Goal: Transaction & Acquisition: Purchase product/service

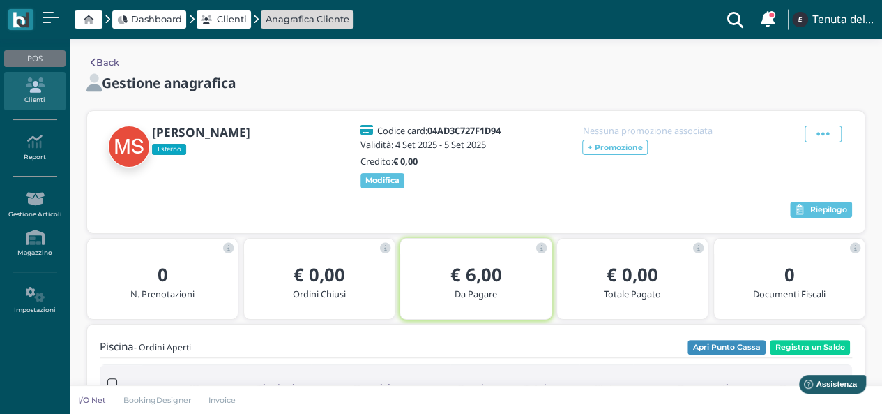
click at [36, 86] on icon at bounding box center [34, 84] width 61 height 15
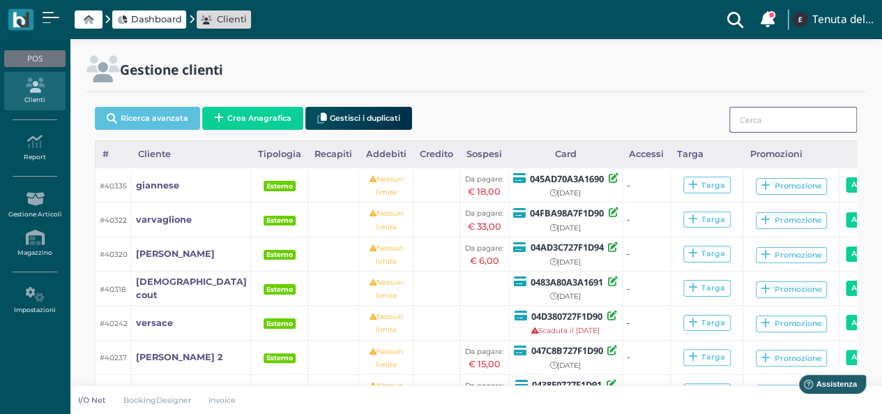
click at [786, 110] on input "search" at bounding box center [794, 120] width 128 height 26
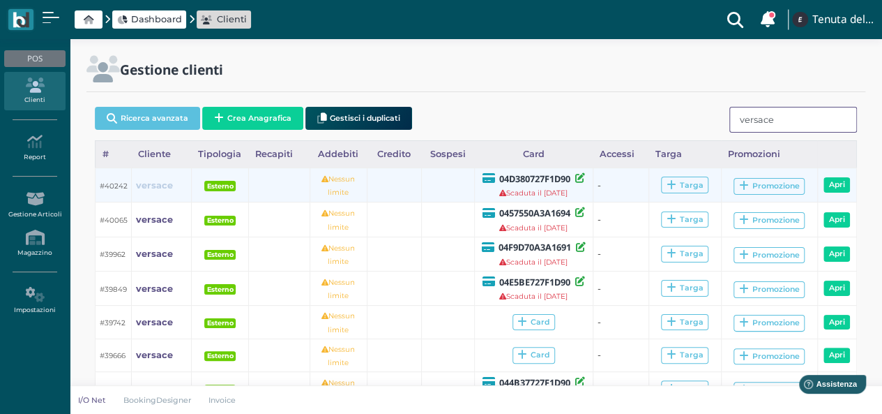
type input "versace"
click at [159, 190] on b "versace" at bounding box center [154, 185] width 37 height 10
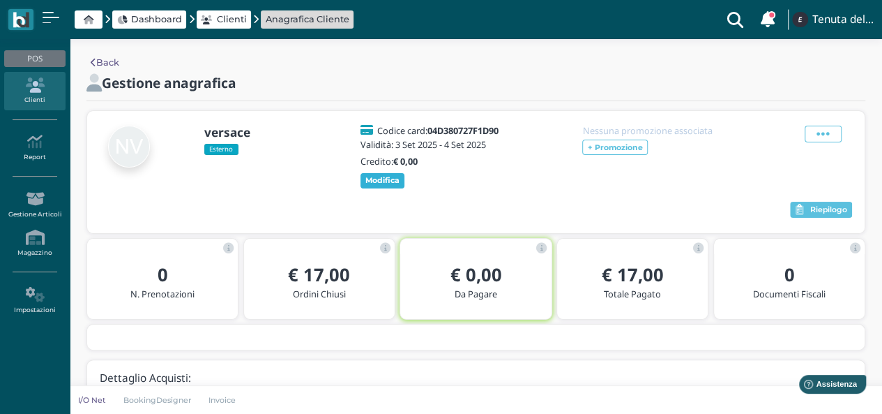
click at [380, 181] on b "Modifica" at bounding box center [383, 180] width 34 height 10
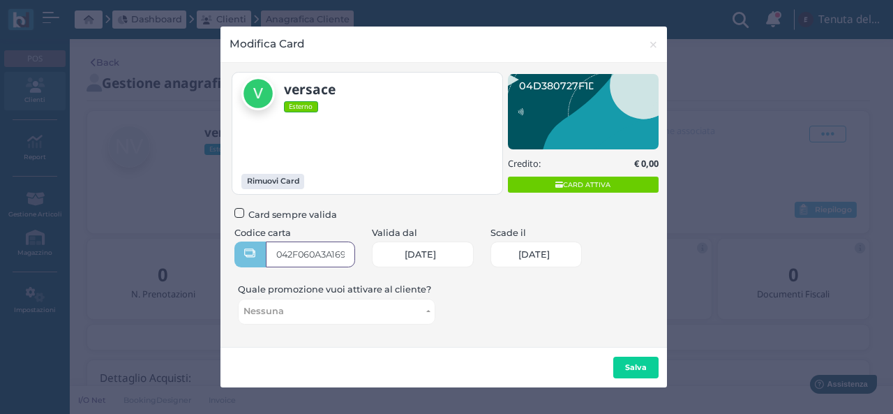
type input "042F060A3A1696"
click at [541, 256] on span "04/09/2025" at bounding box center [533, 254] width 31 height 11
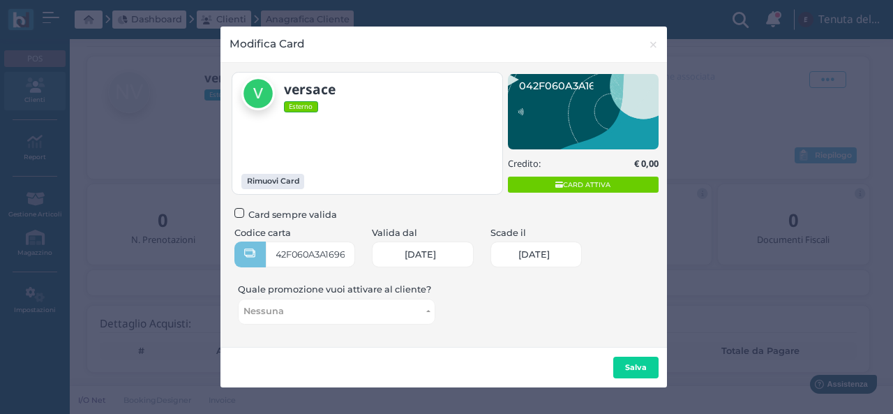
scroll to position [0, 0]
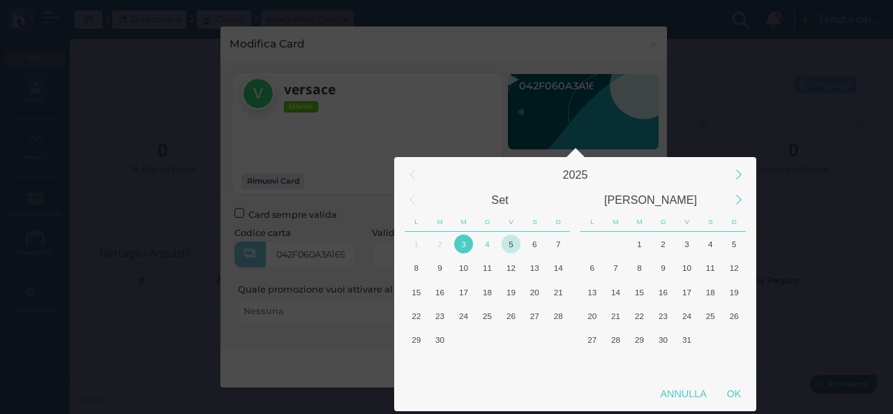
click at [513, 248] on div "5" at bounding box center [511, 243] width 19 height 19
click at [513, 244] on div "5" at bounding box center [511, 243] width 19 height 19
click at [742, 402] on div "OK" at bounding box center [733, 393] width 35 height 25
type input "05/09/2025"
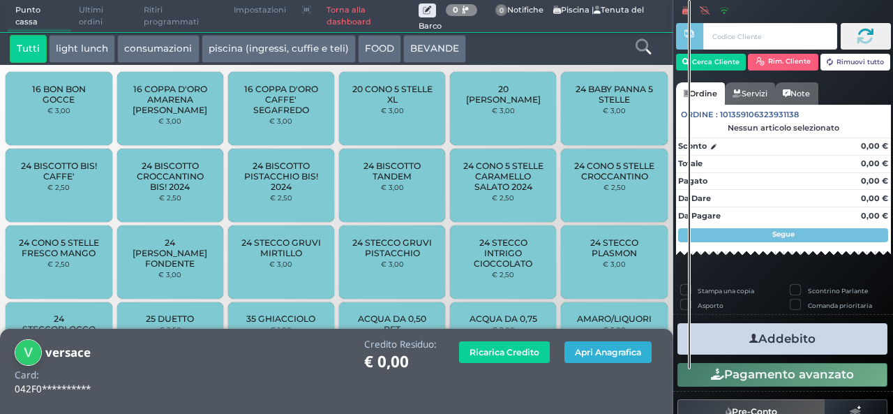
click at [643, 351] on button "Apri Anagrafica" at bounding box center [607, 352] width 87 height 22
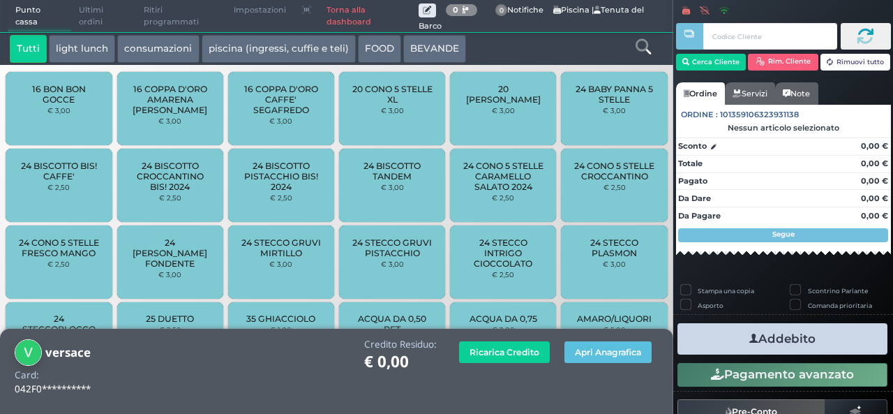
scroll to position [99, 0]
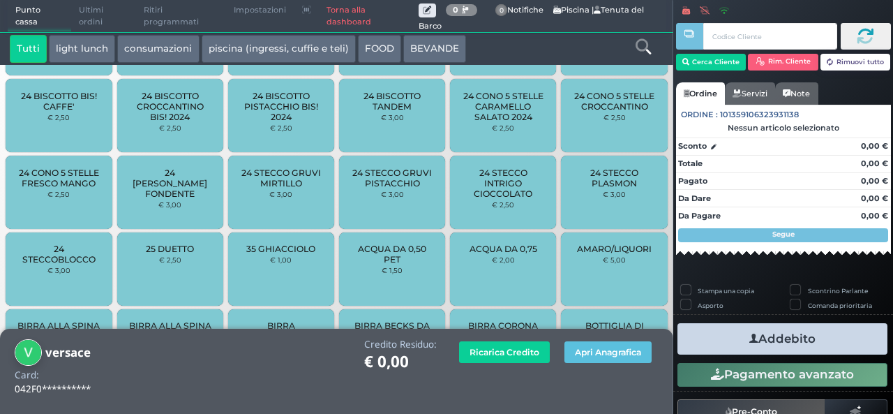
click at [465, 392] on div "Credito Residuo: € 0,00 Ricarica Credito Apri Anagrafica" at bounding box center [397, 368] width 539 height 59
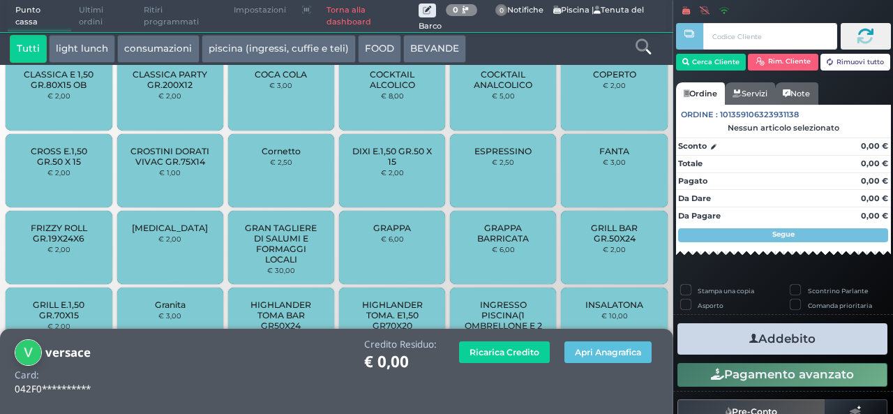
scroll to position [1196, 0]
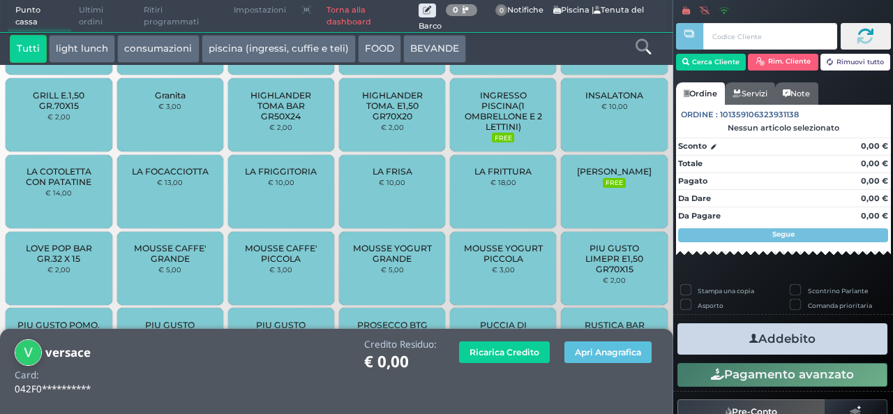
click at [491, 84] on div "INGRESSO PISCINA(1 OMBRELLONE E 2 LETTINI) FREE" at bounding box center [503, 114] width 106 height 73
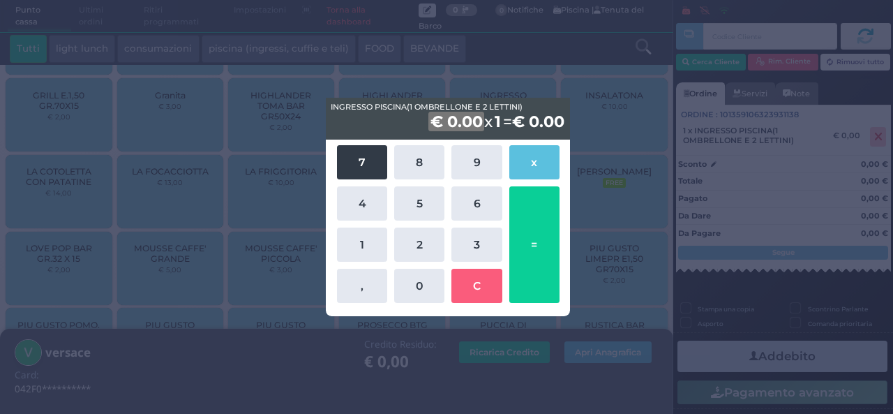
click at [372, 170] on button "7" at bounding box center [362, 162] width 50 height 34
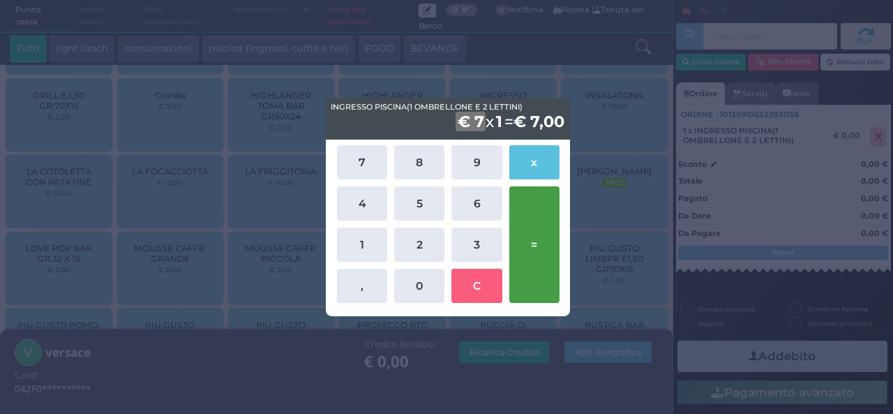
click at [557, 252] on button "=" at bounding box center [534, 244] width 50 height 117
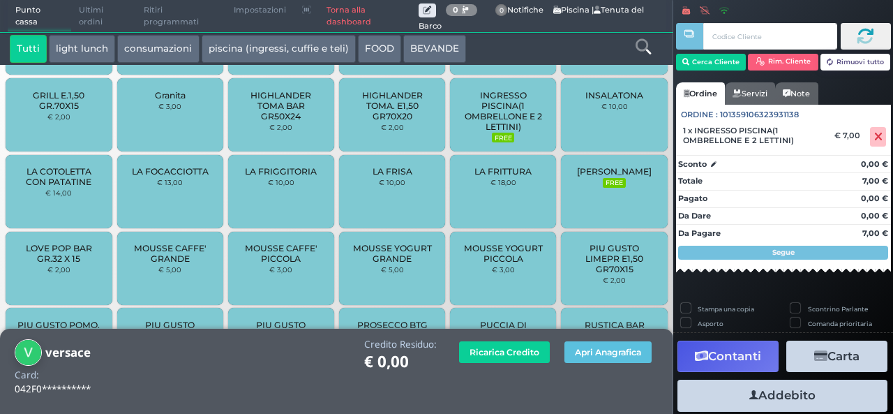
click at [781, 398] on button "Addebito" at bounding box center [782, 395] width 210 height 31
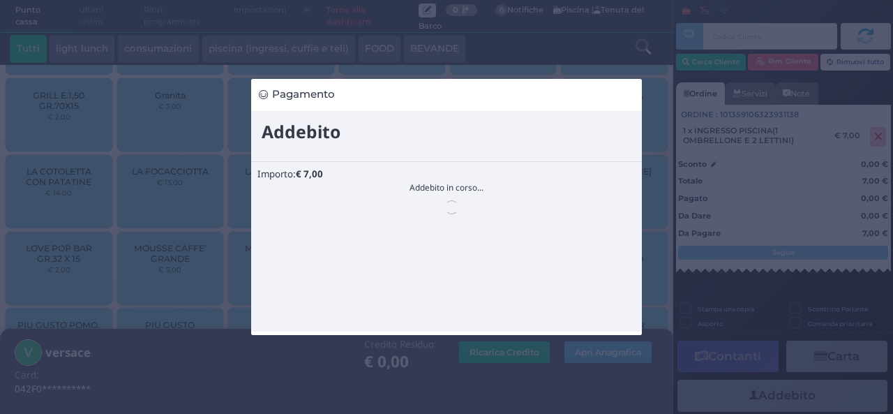
scroll to position [0, 0]
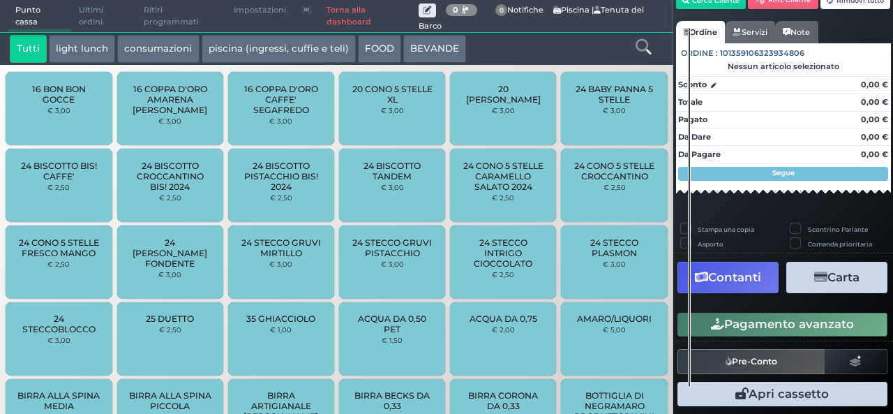
scroll to position [44, 0]
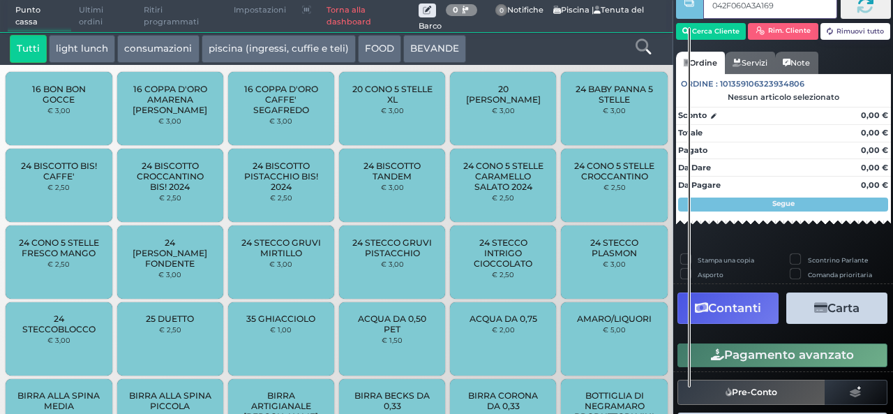
type input "042F060A3A1696"
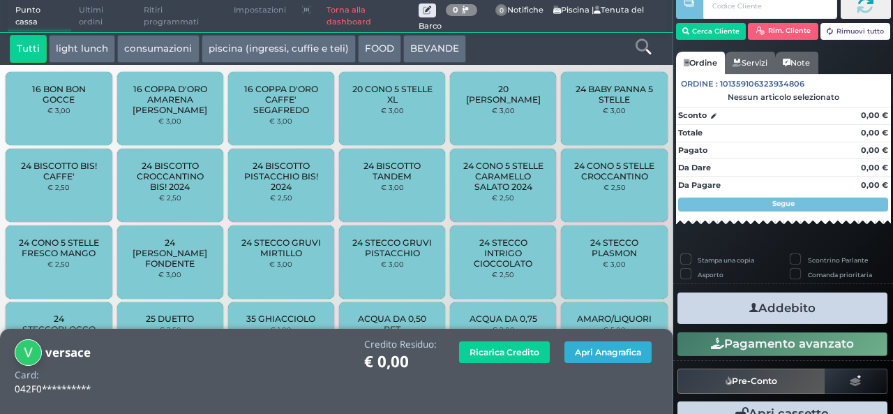
click at [594, 352] on button "Apri Anagrafica" at bounding box center [607, 352] width 87 height 22
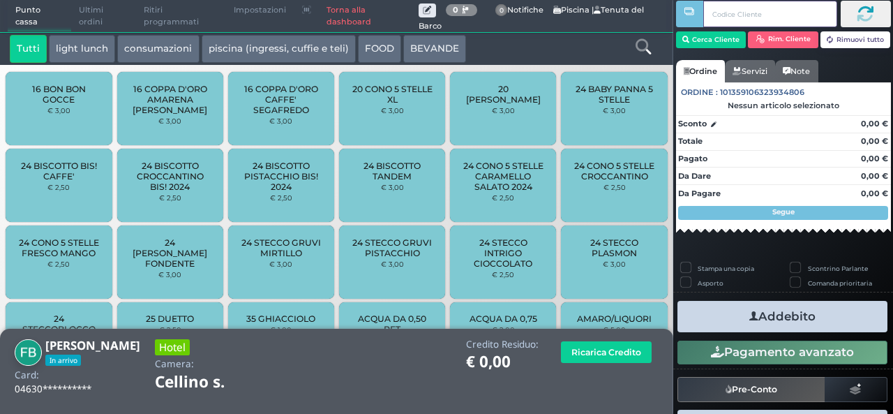
scroll to position [31, 0]
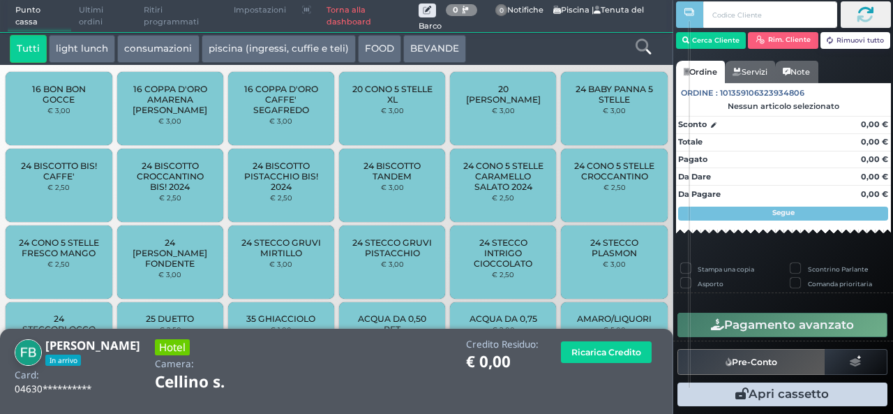
click at [645, 46] on icon at bounding box center [643, 46] width 15 height 15
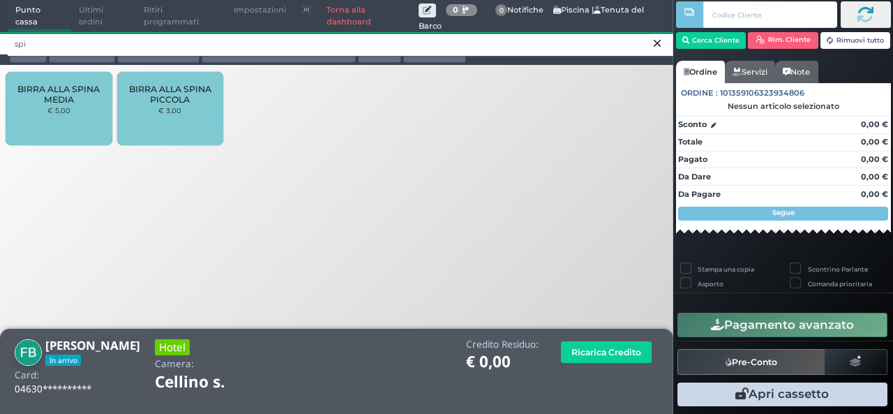
type input "spi"
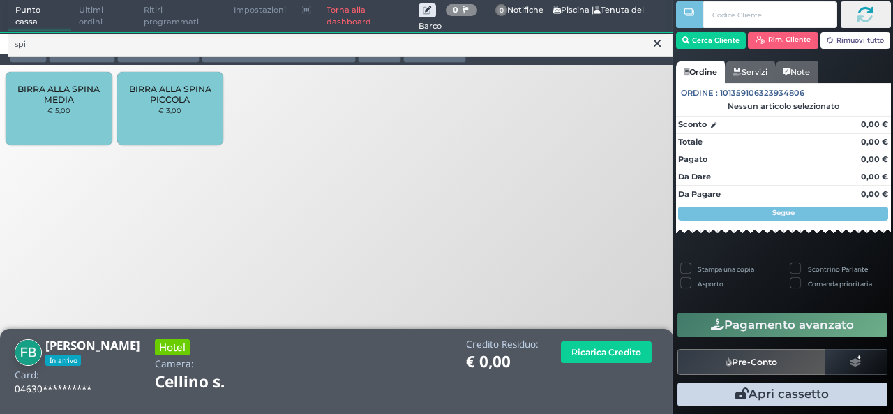
click at [361, 23] on link "Torna alla dashboard" at bounding box center [369, 16] width 100 height 31
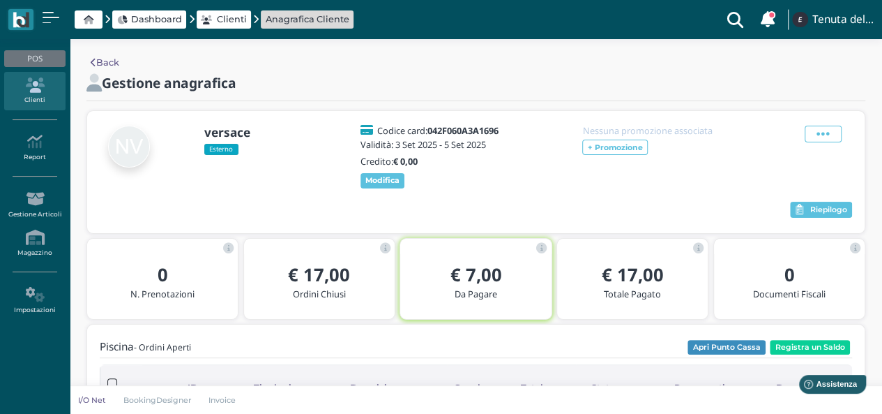
click at [594, 352] on div "Piscina - Ordini Aperti Apri Punto Cassa Registra un Saldo Caricamento in corso…" at bounding box center [476, 401] width 753 height 123
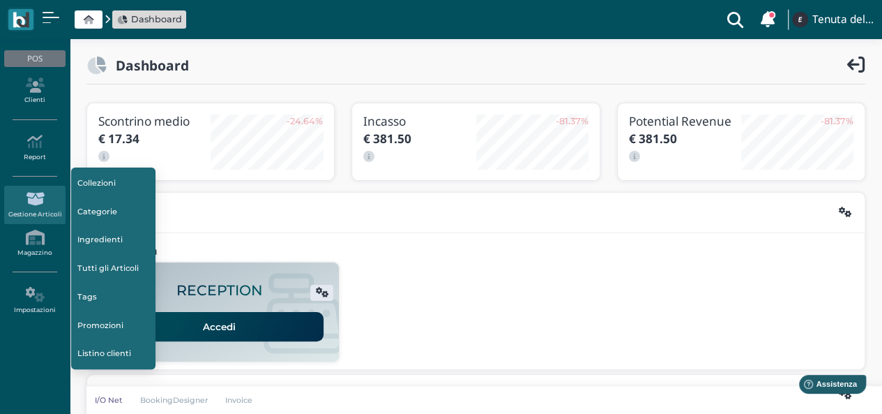
scroll to position [70, 0]
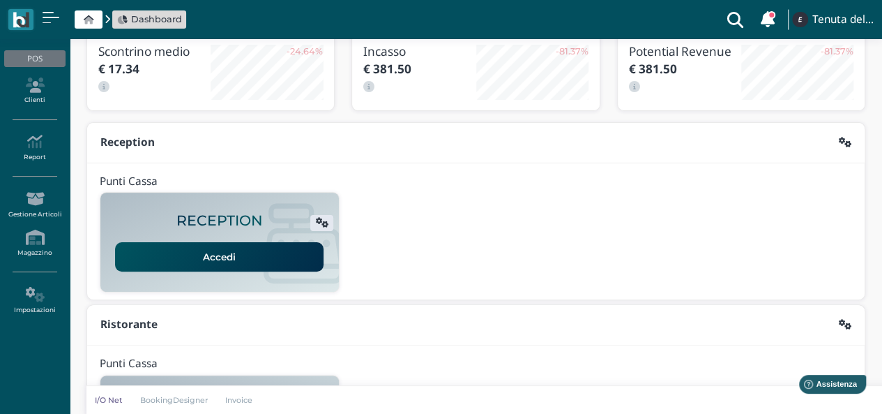
click at [236, 253] on link "Accedi" at bounding box center [219, 256] width 209 height 29
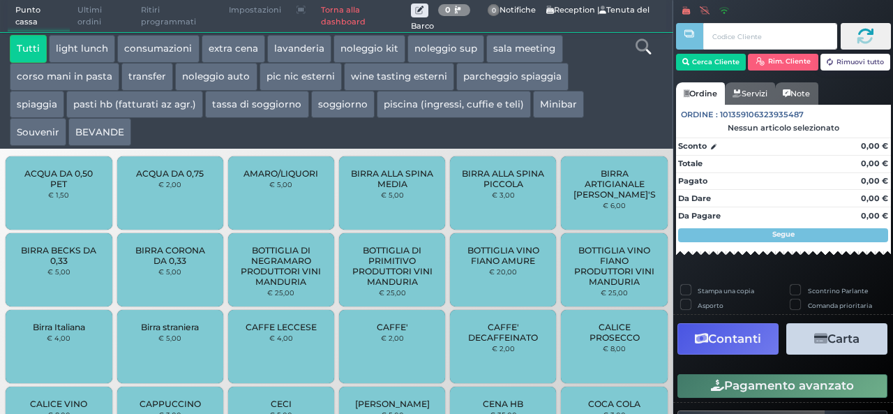
click at [646, 48] on icon at bounding box center [643, 46] width 15 height 15
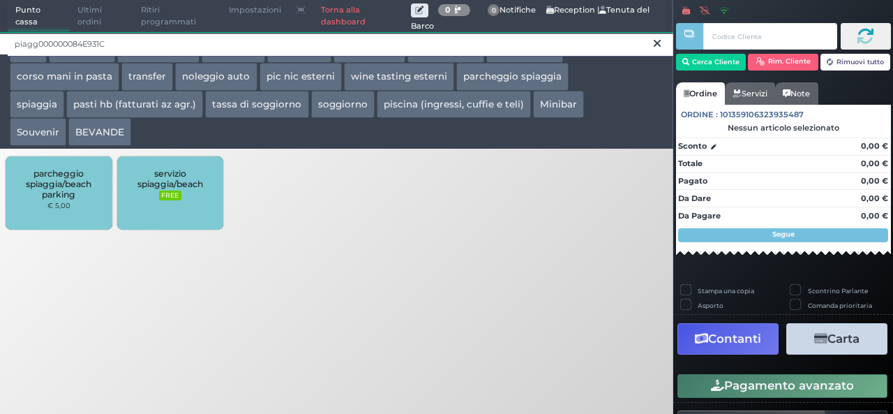
type input "piagg000000084E931C"
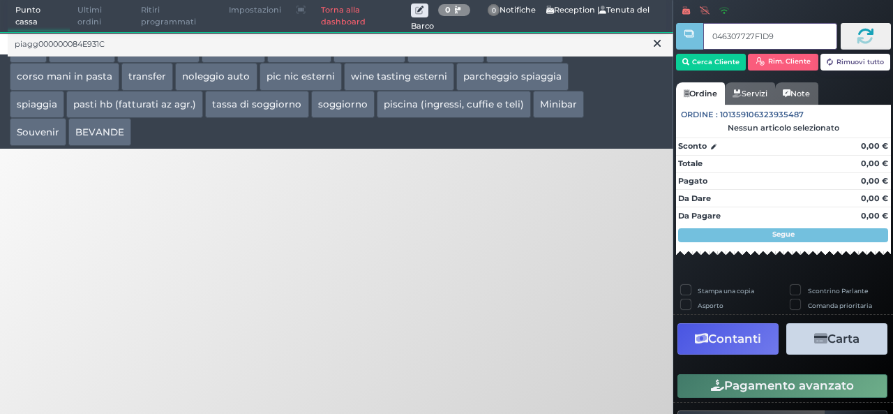
type input "046307727F1D94"
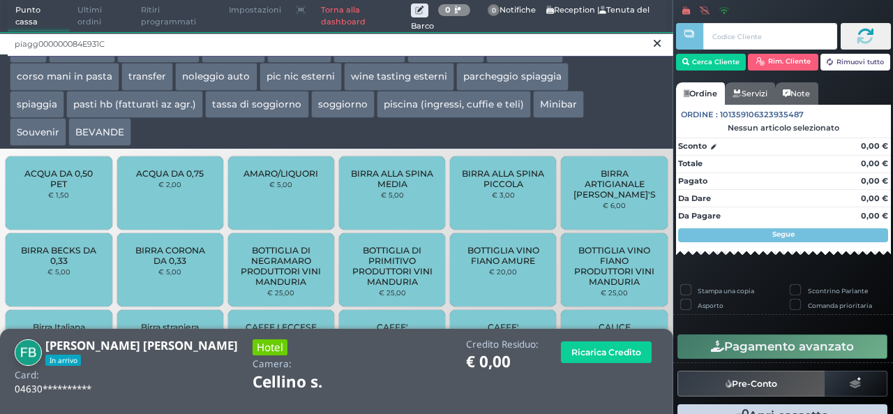
drag, startPoint x: 114, startPoint y: 33, endPoint x: 0, endPoint y: 48, distance: 114.7
click at [0, 48] on div "piagg000000084E931C" at bounding box center [336, 43] width 673 height 22
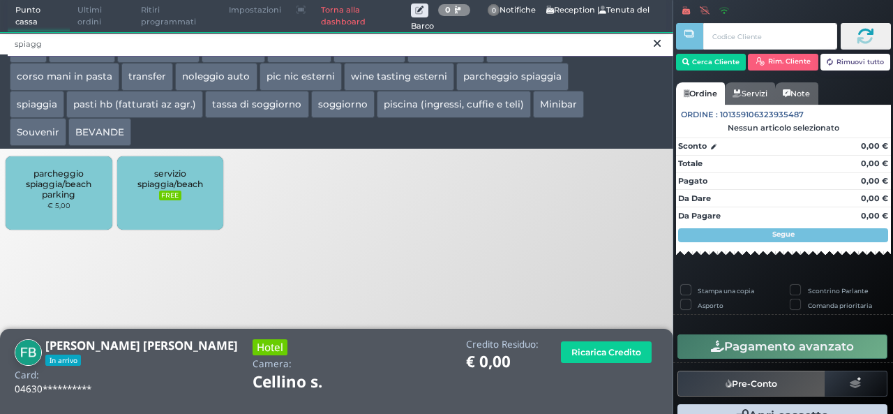
type input "spiagg"
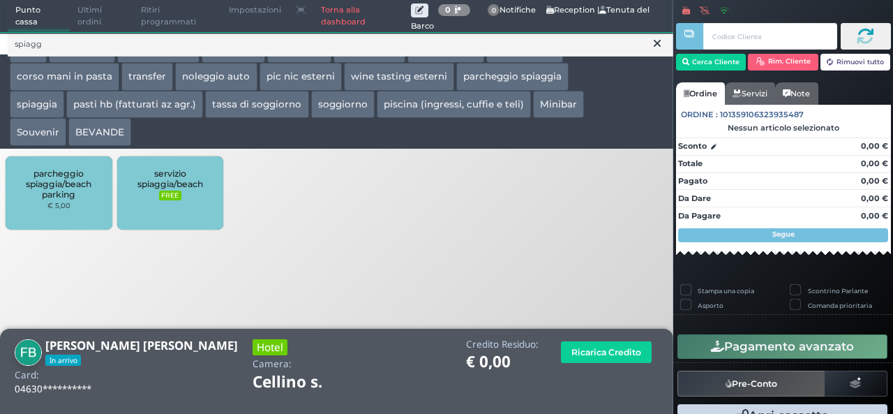
click at [170, 213] on div "servizio spiaggia/beach FREE" at bounding box center [170, 192] width 106 height 73
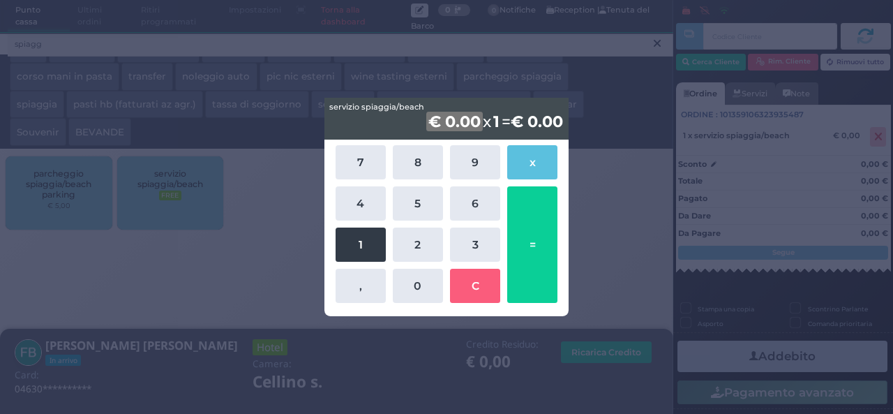
click at [372, 243] on button "1" at bounding box center [361, 244] width 50 height 34
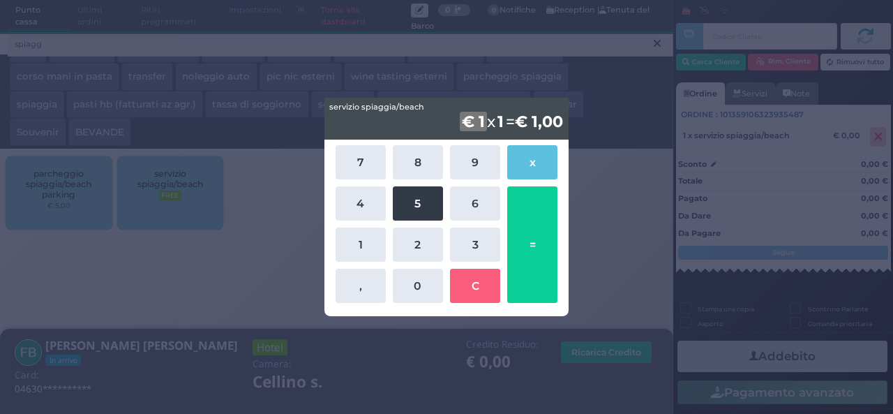
click at [405, 200] on button "5" at bounding box center [418, 203] width 50 height 34
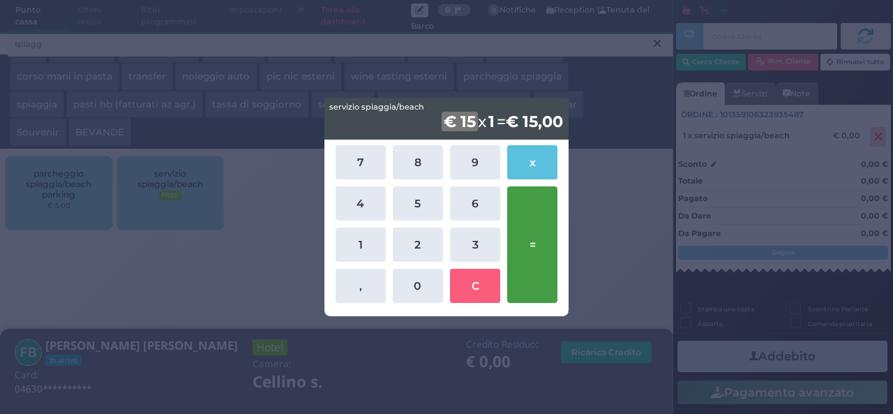
click at [540, 227] on button "=" at bounding box center [532, 244] width 50 height 117
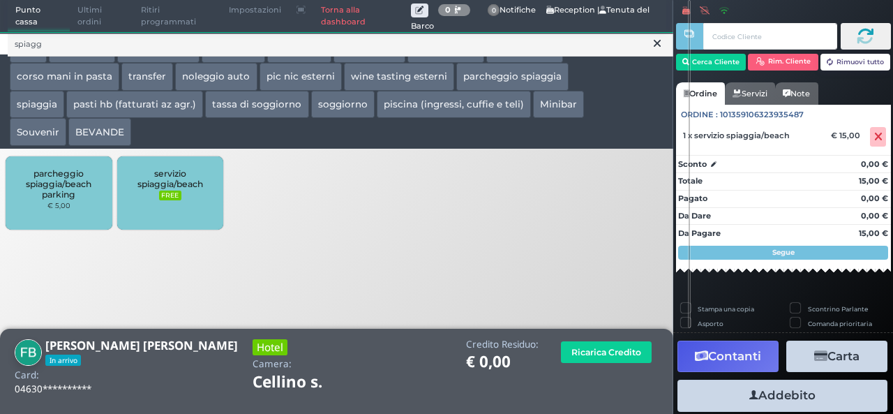
click at [789, 400] on button "Addebito" at bounding box center [782, 395] width 210 height 31
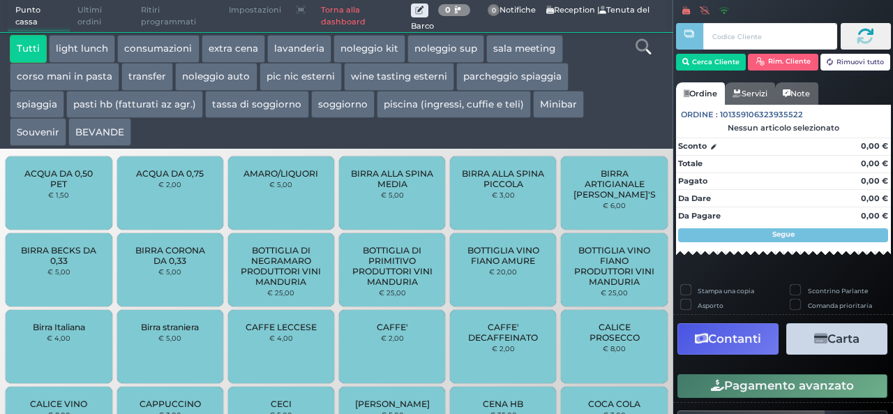
click at [647, 45] on icon at bounding box center [643, 46] width 15 height 15
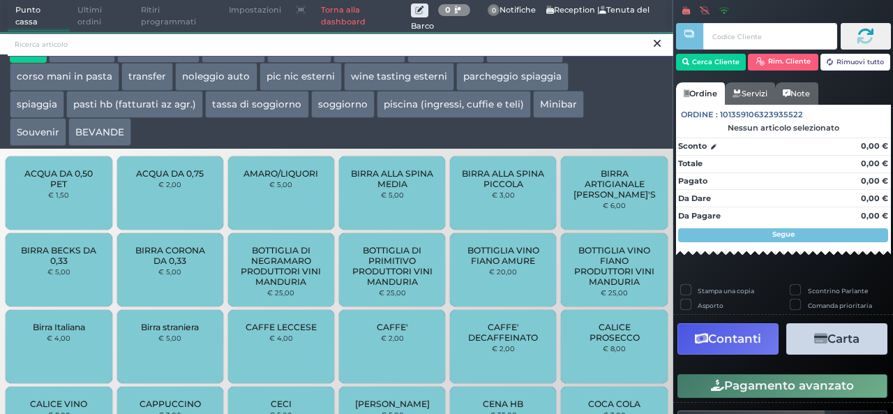
click at [106, 41] on input "search" at bounding box center [341, 44] width 666 height 24
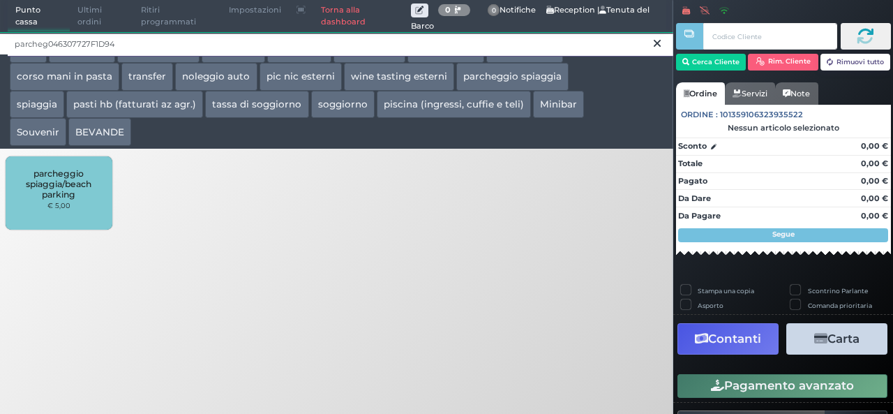
type input "parcheg046307727F1D94"
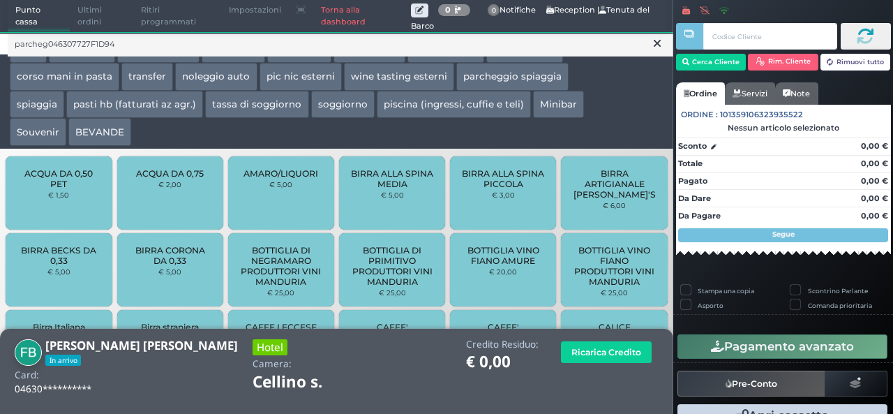
click at [657, 41] on icon at bounding box center [657, 43] width 7 height 14
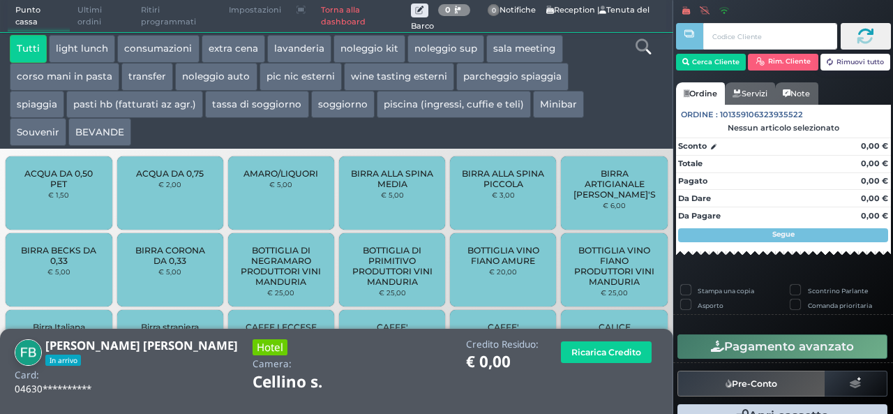
click at [643, 43] on icon at bounding box center [643, 46] width 15 height 15
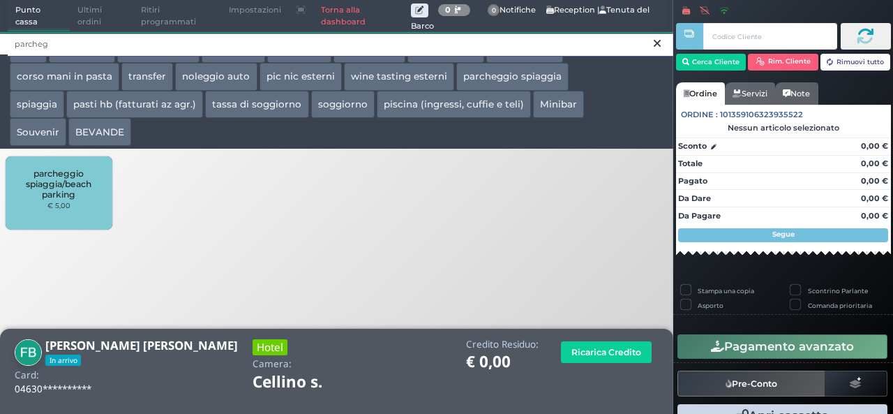
type input "parcheg"
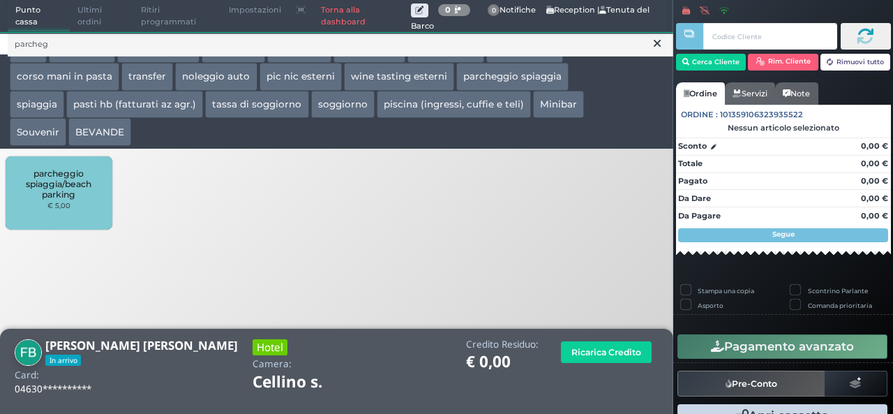
click at [89, 192] on span "parcheggio spiaggia/beach parking" at bounding box center [58, 183] width 83 height 31
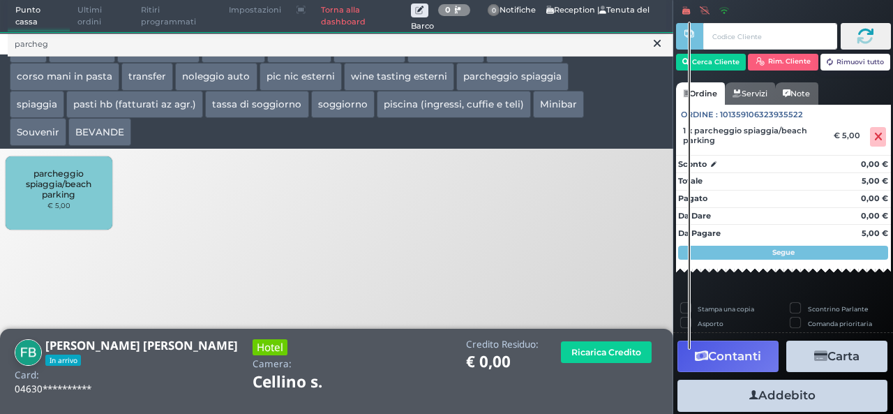
scroll to position [38, 0]
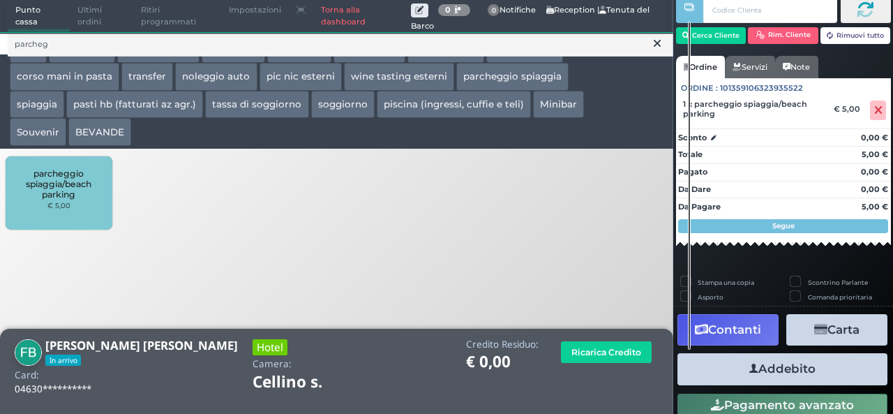
click at [795, 368] on button "Addebito" at bounding box center [782, 368] width 210 height 31
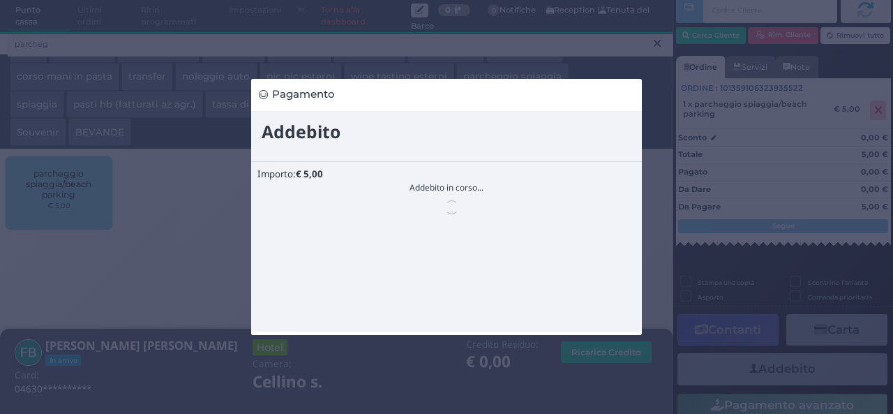
scroll to position [0, 0]
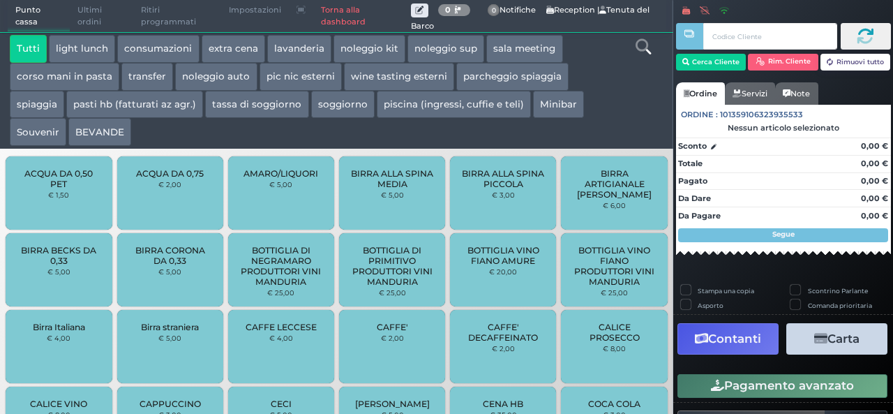
click at [765, 361] on div "Stampa una copia Scontrino Parlante Asporto Comanda prioritaria Contanti Carta …" at bounding box center [783, 378] width 220 height 186
click at [335, 16] on link "Torna alla dashboard" at bounding box center [361, 16] width 97 height 31
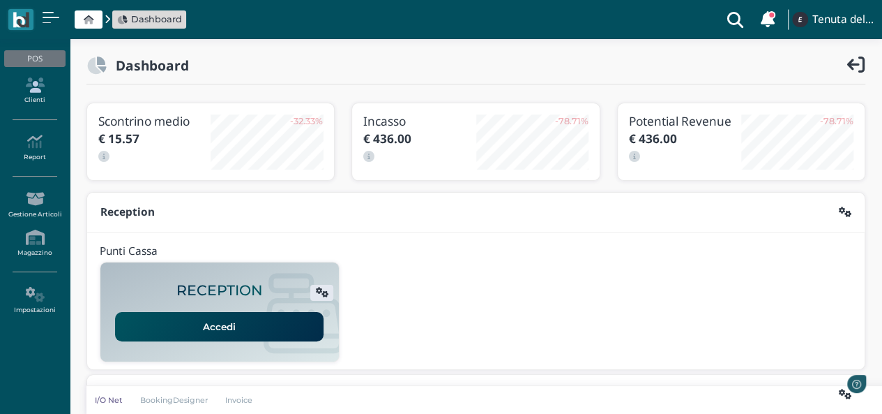
click at [29, 93] on link "Clienti" at bounding box center [34, 91] width 61 height 38
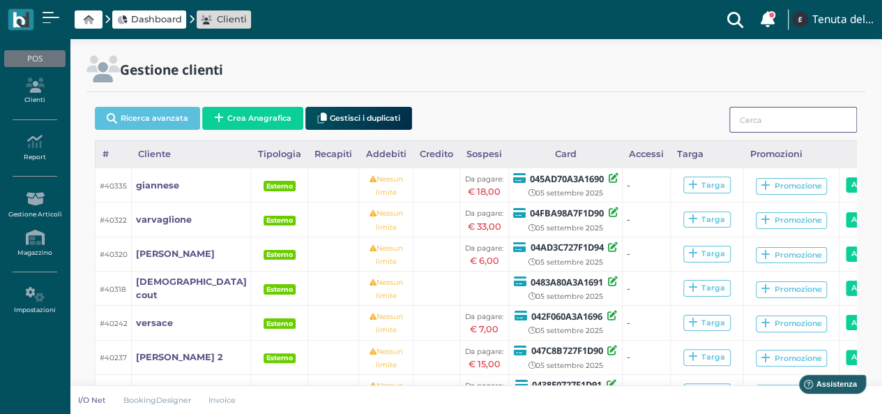
click at [753, 124] on input "search" at bounding box center [794, 120] width 128 height 26
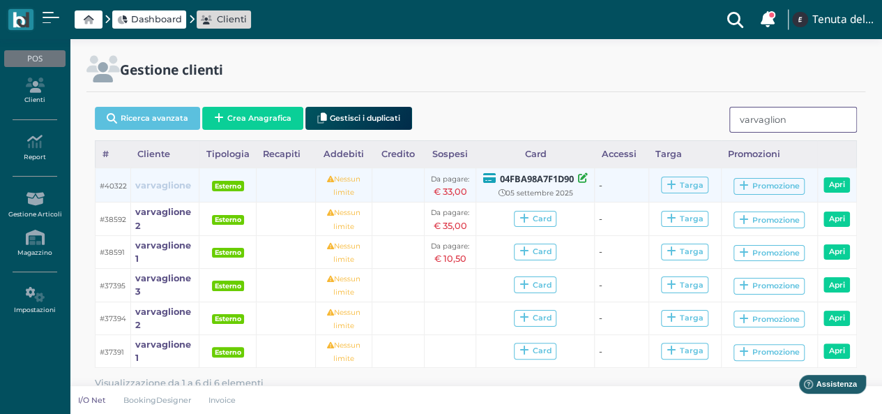
type input "varvaglion"
click at [169, 180] on b "varvaglione" at bounding box center [163, 185] width 56 height 10
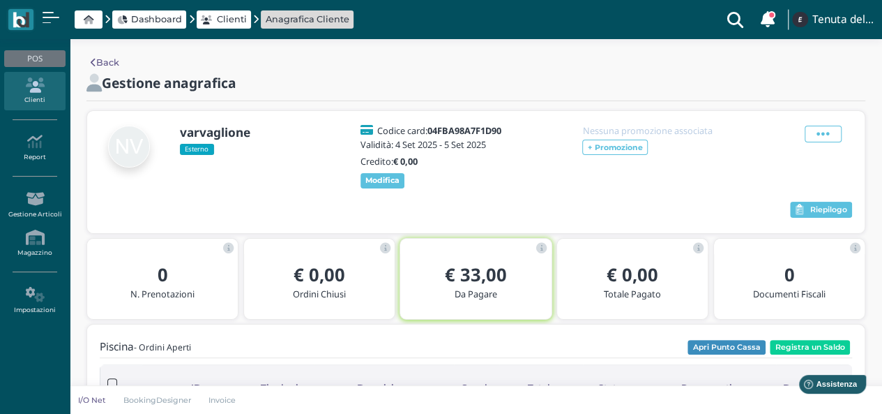
drag, startPoint x: 181, startPoint y: 130, endPoint x: 253, endPoint y: 130, distance: 71.2
click at [253, 130] on h3 "varvaglione" at bounding box center [232, 132] width 105 height 13
click at [502, 139] on div "Codice card: 04FBA98A7F1D90 Validità: 4 Set 2025 - 5 Set 2025 Credito: € 0,00 M…" at bounding box center [434, 157] width 151 height 63
drag, startPoint x: 504, startPoint y: 129, endPoint x: 431, endPoint y: 132, distance: 73.3
click at [431, 132] on b "04FBA98A7F1D90" at bounding box center [465, 130] width 74 height 13
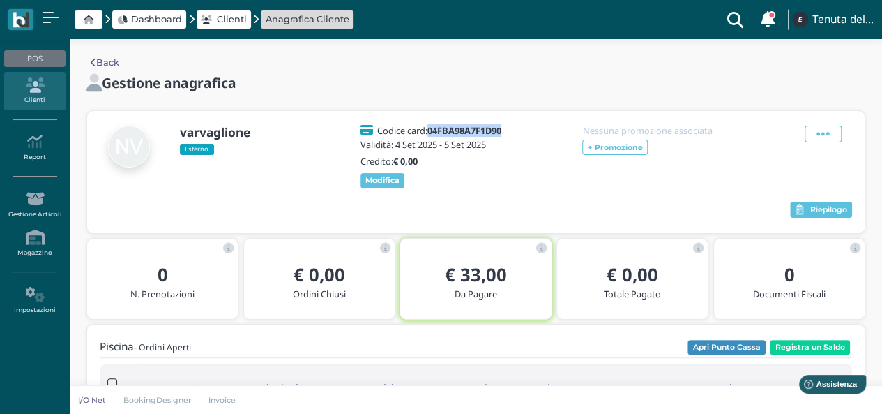
copy b "04FBA98A7F1D90"
click at [723, 343] on button "Apri Punto Cassa" at bounding box center [727, 347] width 78 height 15
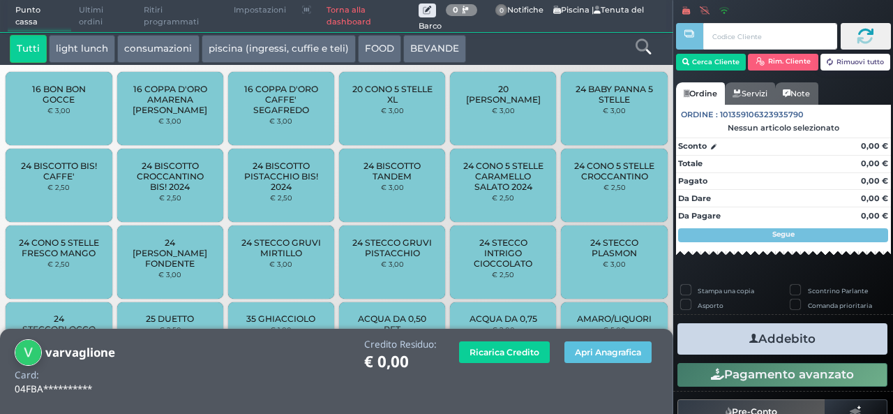
drag, startPoint x: 748, startPoint y: 41, endPoint x: 545, endPoint y: 50, distance: 203.2
click at [516, 52] on div "Tutti light lunch consumazioni piscina (ingressi, cuffie e teli) FOOD BEVANDE" at bounding box center [309, 49] width 613 height 28
click at [643, 51] on icon at bounding box center [643, 46] width 15 height 15
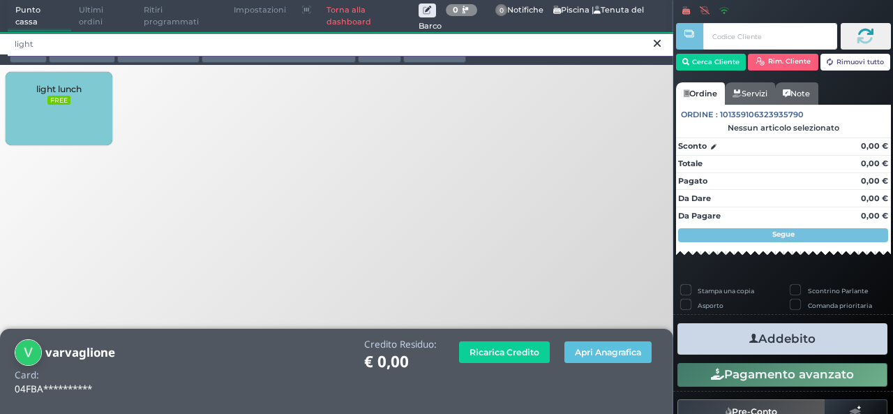
type input "light"
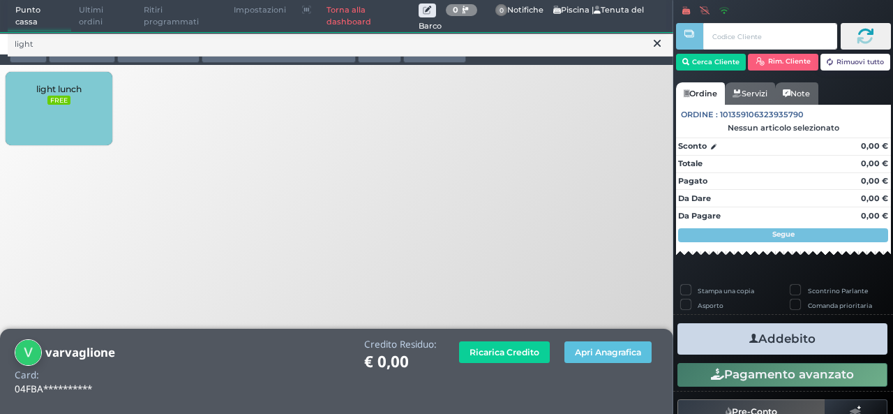
click at [80, 130] on div "light lunch FREE" at bounding box center [59, 108] width 106 height 73
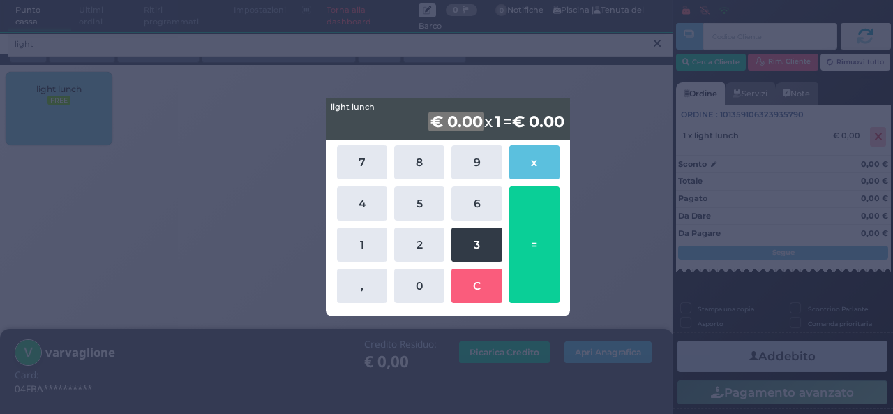
click at [467, 249] on button "3" at bounding box center [476, 244] width 50 height 34
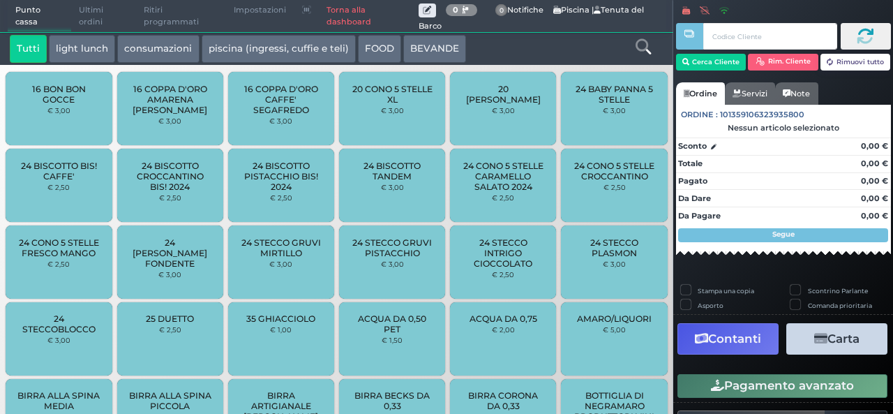
click at [333, 18] on link "Torna alla dashboard" at bounding box center [369, 16] width 100 height 31
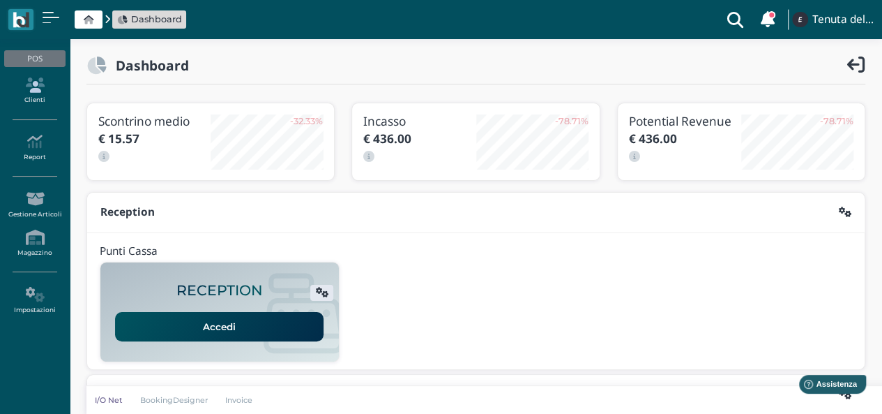
click at [43, 91] on icon at bounding box center [34, 84] width 61 height 15
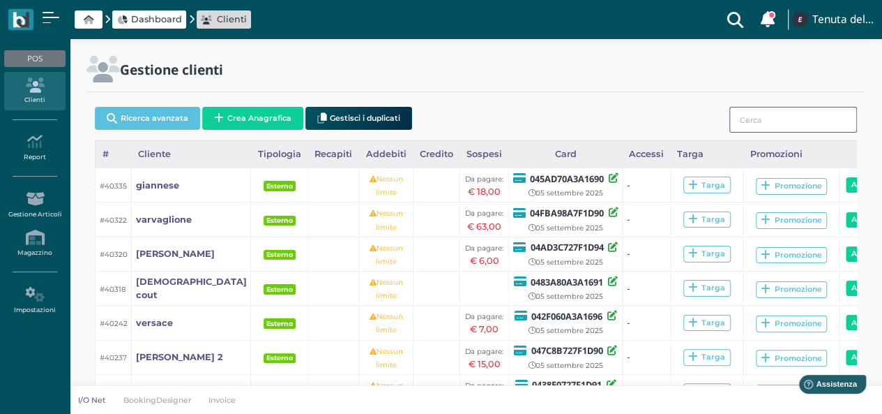
click at [789, 121] on input "search" at bounding box center [794, 120] width 128 height 26
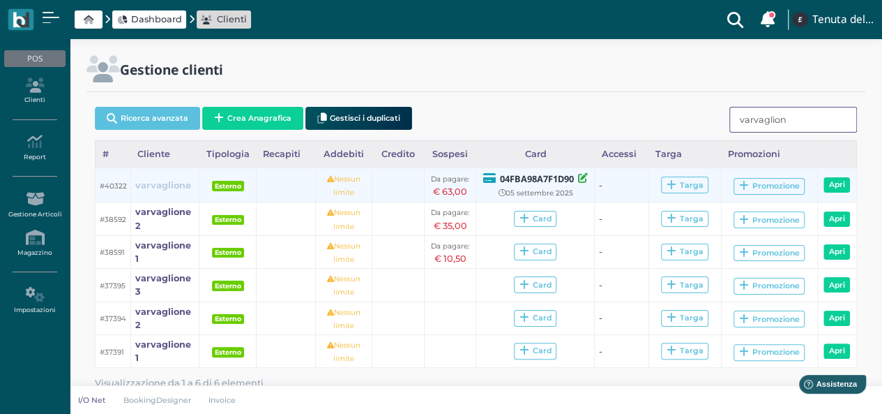
type input "varvaglion"
click at [174, 184] on b "varvaglione" at bounding box center [163, 185] width 56 height 10
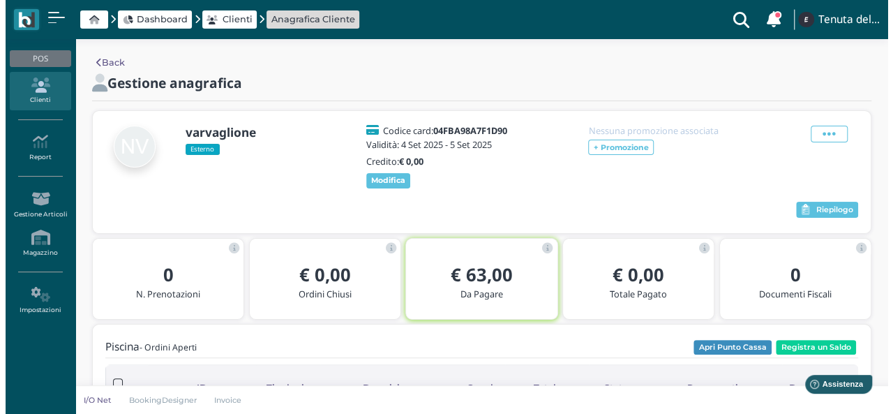
scroll to position [140, 0]
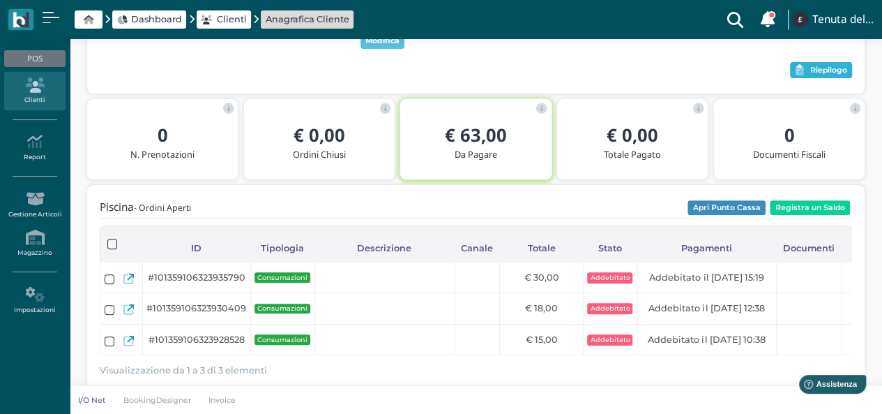
click at [843, 63] on button "Riepilogo" at bounding box center [821, 70] width 62 height 17
